Goal: Find specific page/section: Find specific page/section

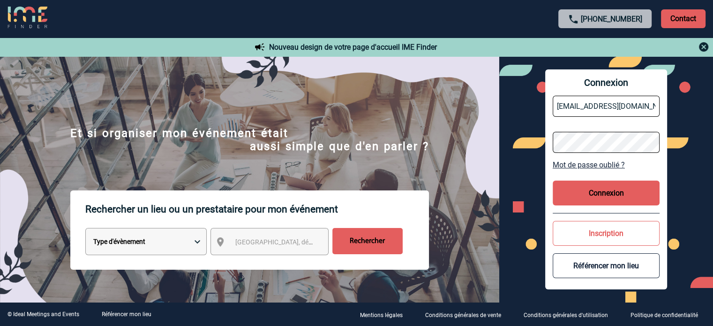
click at [607, 191] on button "Connexion" at bounding box center [605, 192] width 107 height 25
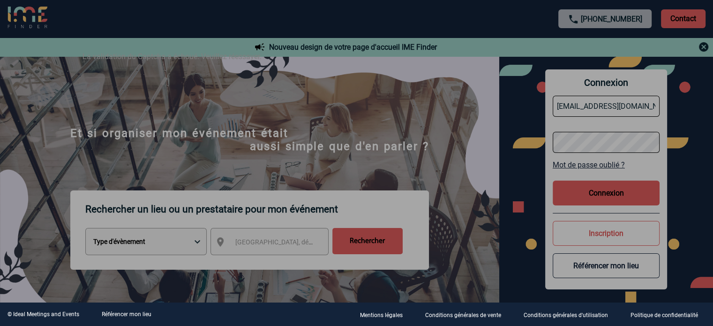
click at [596, 195] on div at bounding box center [356, 163] width 713 height 326
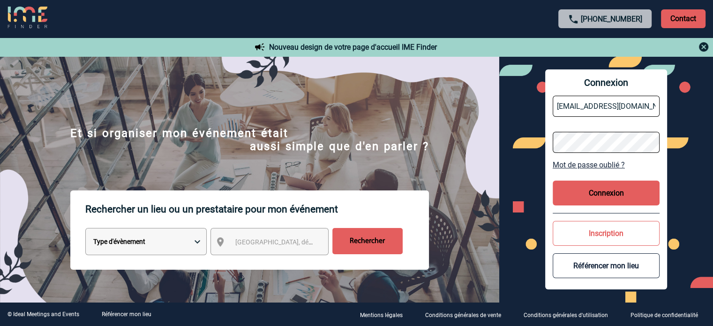
click at [596, 191] on button "Connexion" at bounding box center [605, 192] width 107 height 25
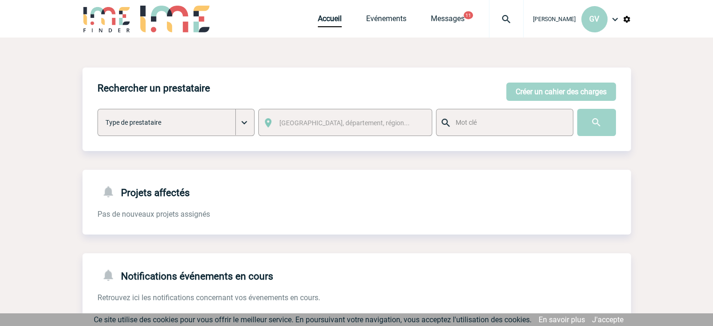
click at [506, 21] on img at bounding box center [506, 19] width 34 height 11
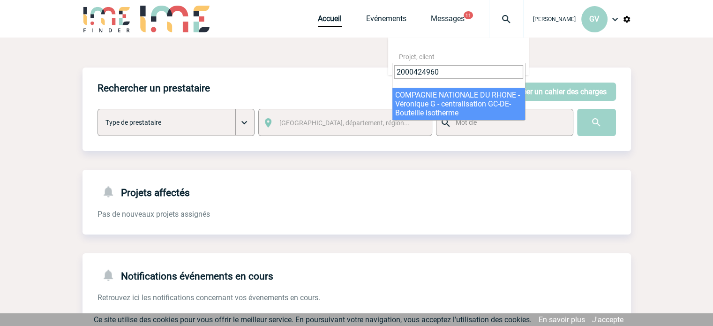
type input "2000424960"
select select "24461"
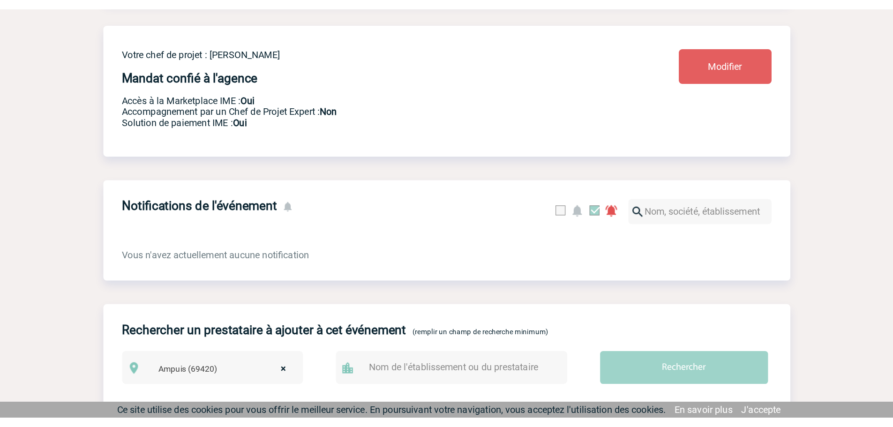
scroll to position [375, 0]
